Goal: Navigation & Orientation: Find specific page/section

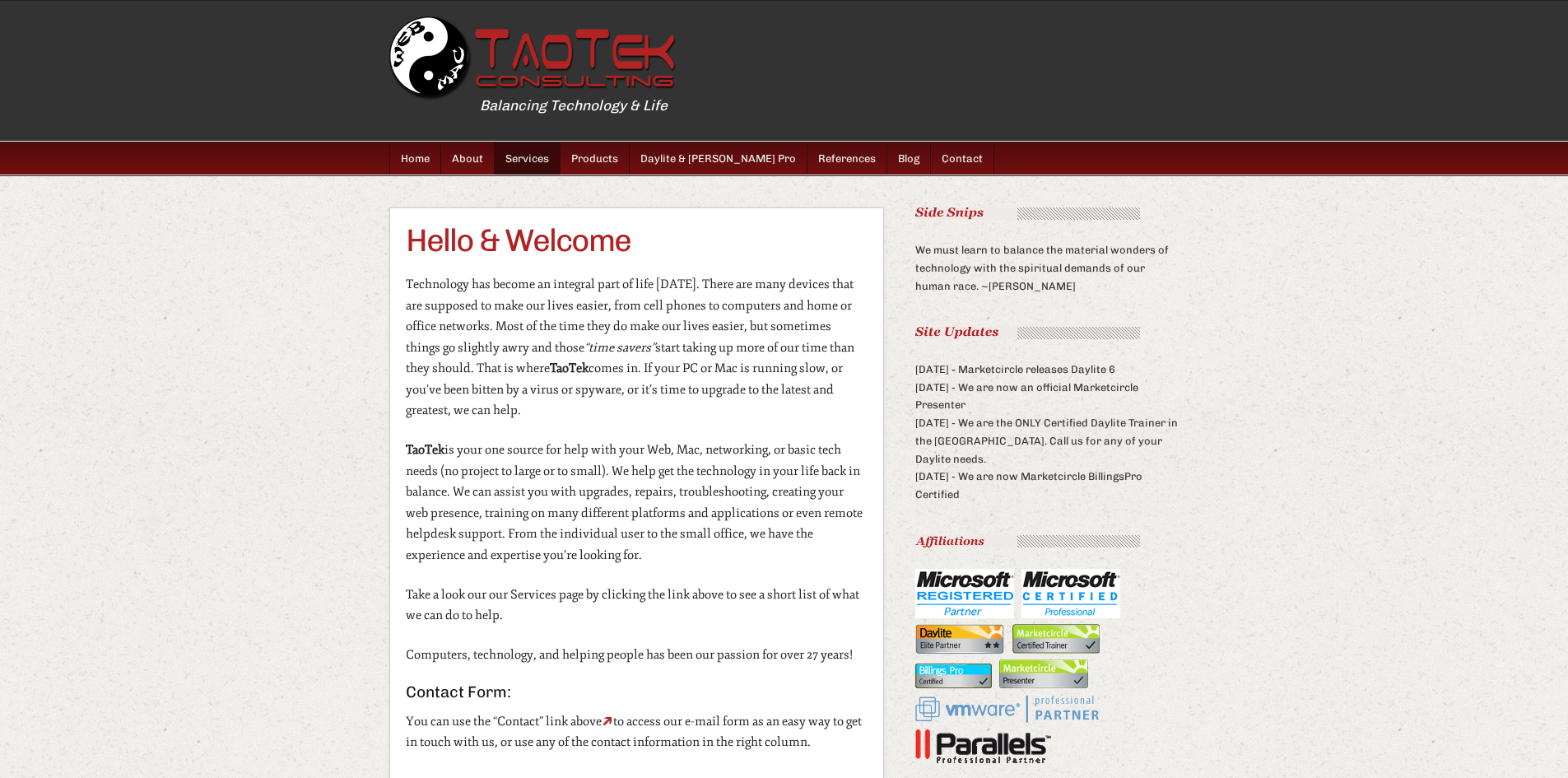
click at [539, 151] on link "Services" at bounding box center [527, 158] width 66 height 32
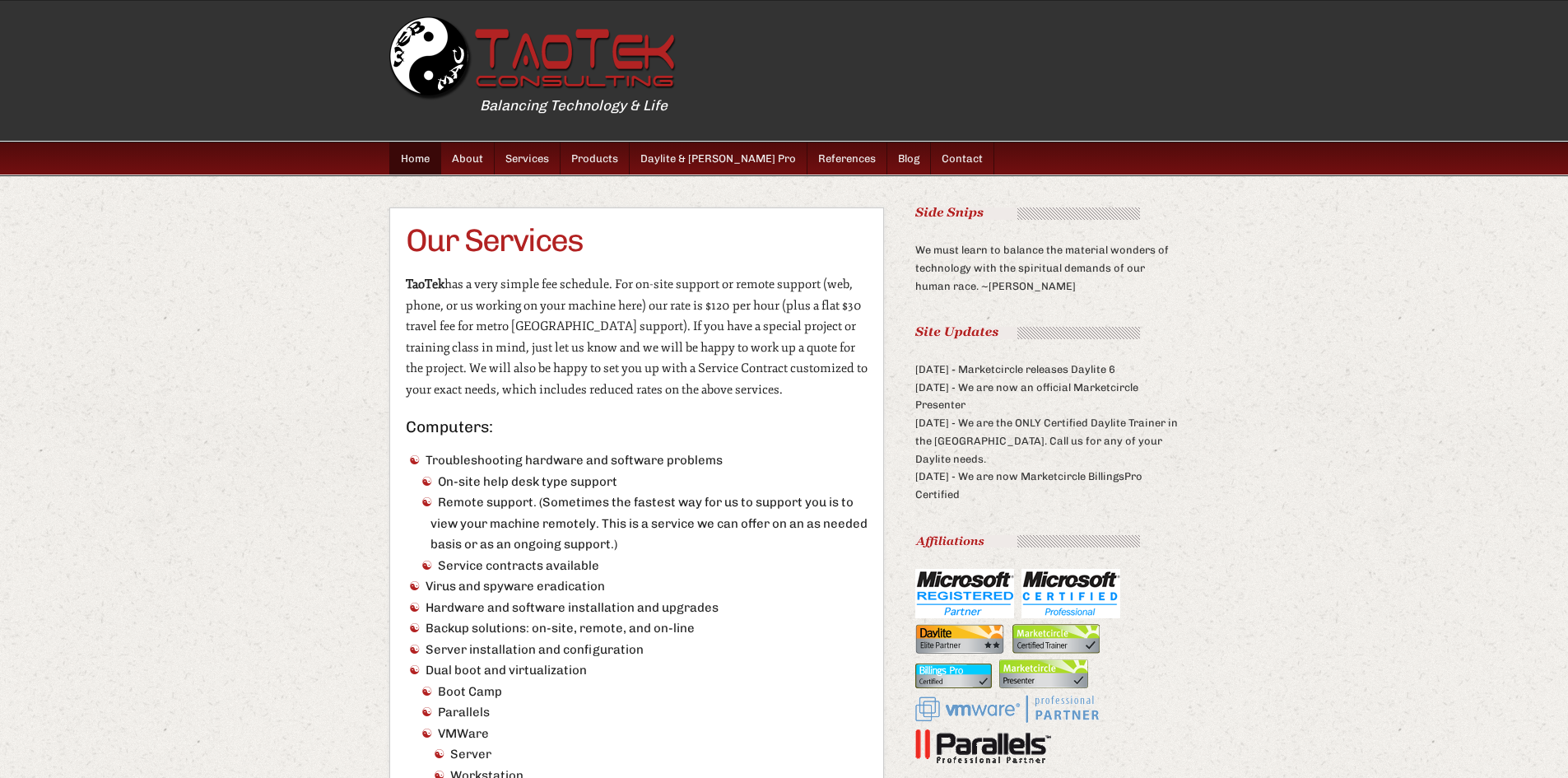
click at [429, 160] on link "Home" at bounding box center [415, 158] width 51 height 32
